Goal: Check status: Check status

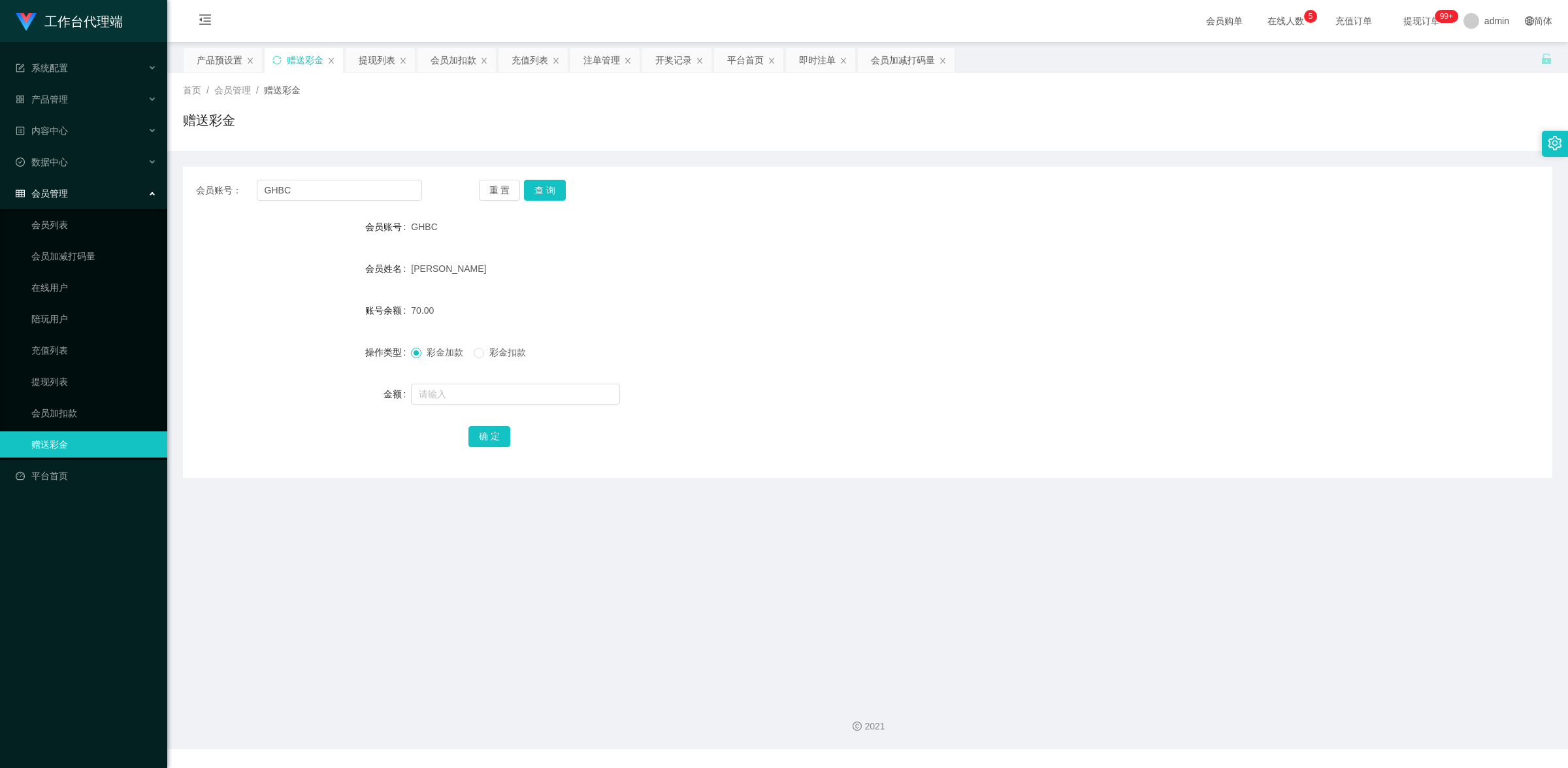
click at [333, 192] on input "GHBC" at bounding box center [340, 190] width 166 height 21
type input "6590044149"
click at [549, 196] on button "查 询" at bounding box center [545, 190] width 42 height 21
click at [526, 392] on input "text" at bounding box center [515, 393] width 209 height 21
type input "100"
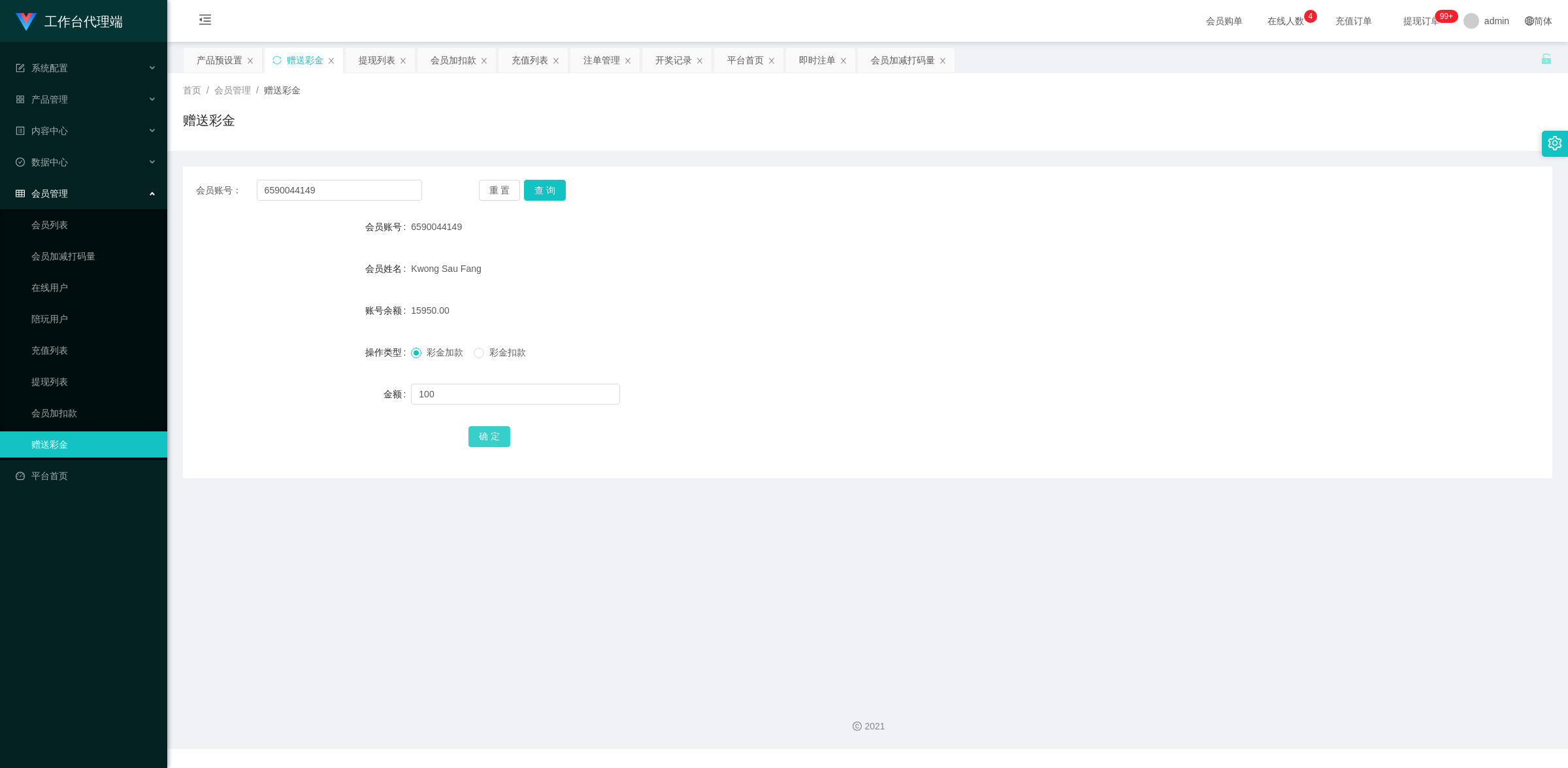
click at [500, 439] on button "确 定" at bounding box center [489, 436] width 42 height 21
click at [360, 190] on input "6590044149" at bounding box center [340, 190] width 166 height 21
paste input "GHBC"
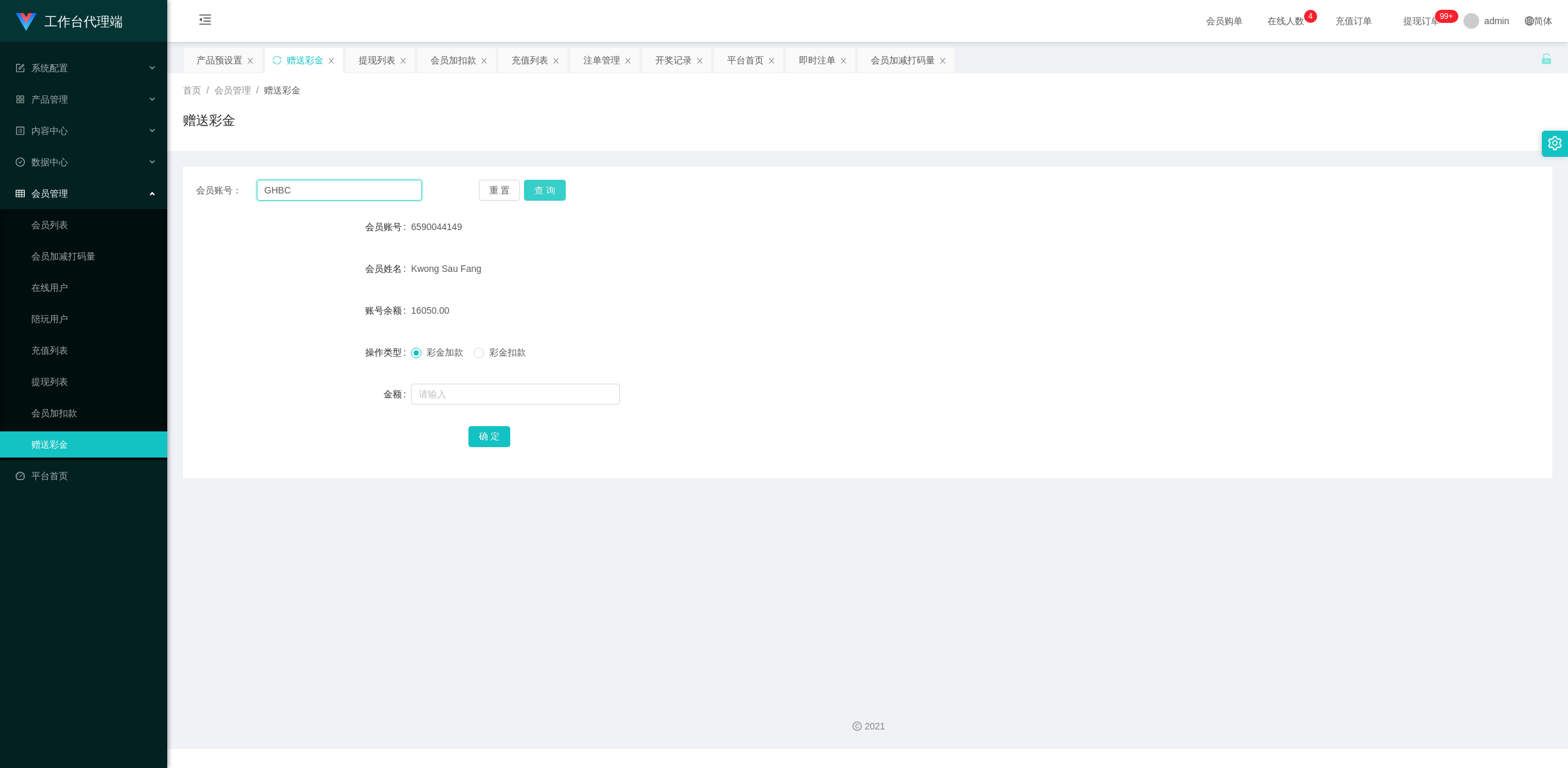
type input "GHBC"
click at [556, 192] on button "查 询" at bounding box center [545, 190] width 42 height 21
click at [70, 375] on link "提现列表" at bounding box center [94, 381] width 125 height 26
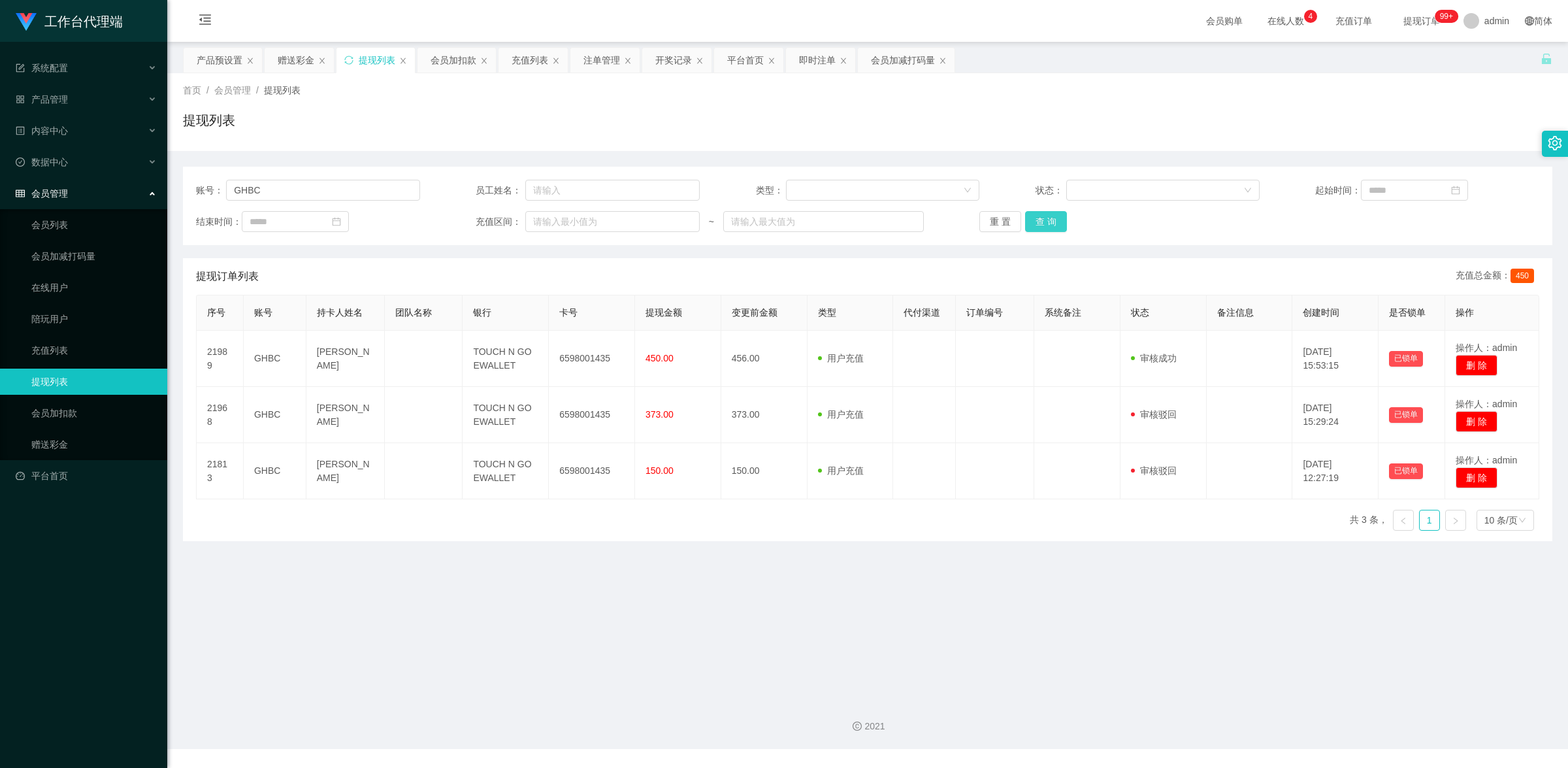
click at [1034, 219] on button "查 询" at bounding box center [1045, 222] width 42 height 21
click at [1046, 221] on button "查 询" at bounding box center [1045, 222] width 42 height 21
click at [1030, 223] on button "查 询" at bounding box center [1045, 222] width 42 height 21
